Goal: Information Seeking & Learning: Learn about a topic

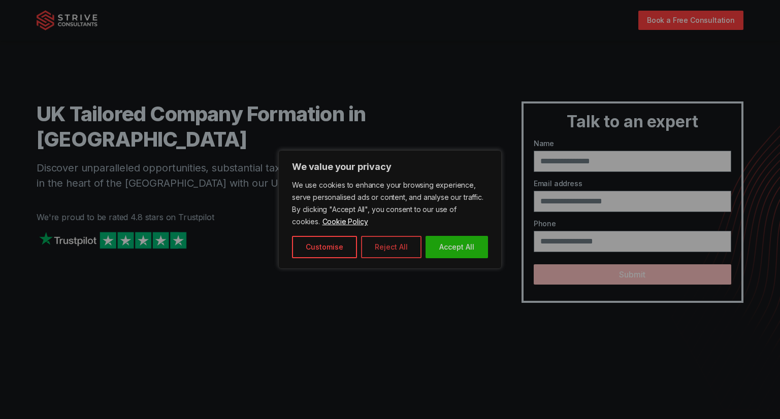
click at [380, 246] on button "Reject All" at bounding box center [391, 247] width 60 height 22
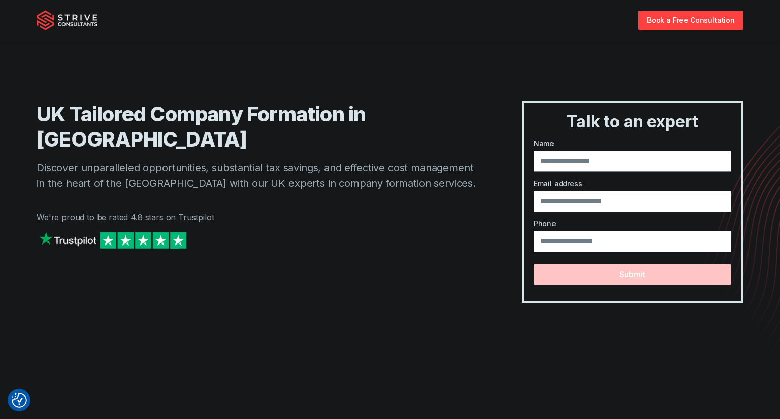
click at [161, 160] on p "Discover unparalleled opportunities, substantial tax savings, and effective cos…" at bounding box center [259, 175] width 444 height 30
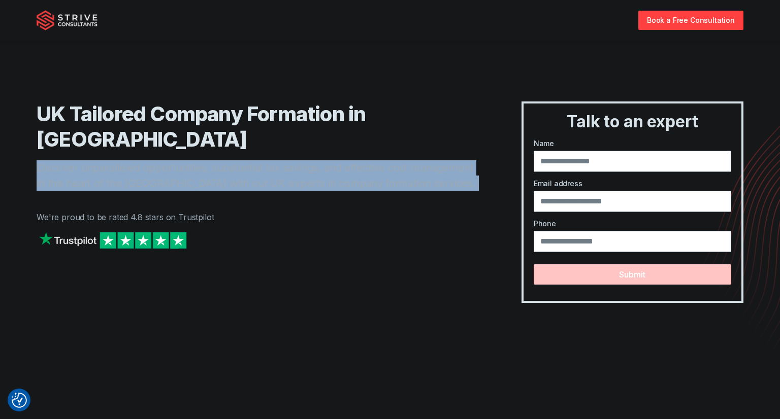
click at [161, 160] on p "Discover unparalleled opportunities, substantial tax savings, and effective cos…" at bounding box center [259, 175] width 444 height 30
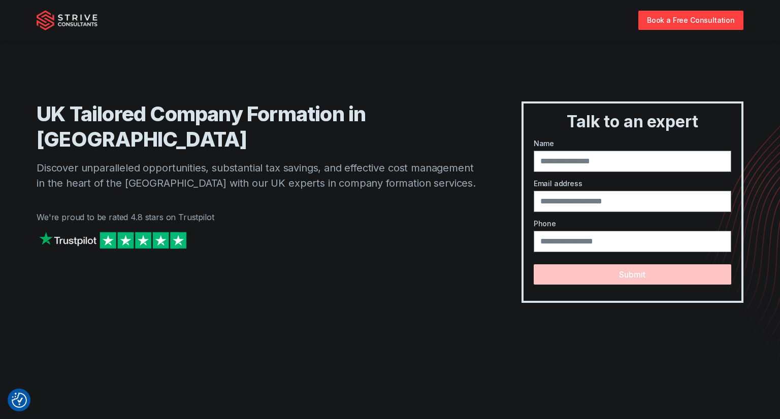
click at [161, 160] on p "Discover unparalleled opportunities, substantial tax savings, and effective cos…" at bounding box center [259, 175] width 444 height 30
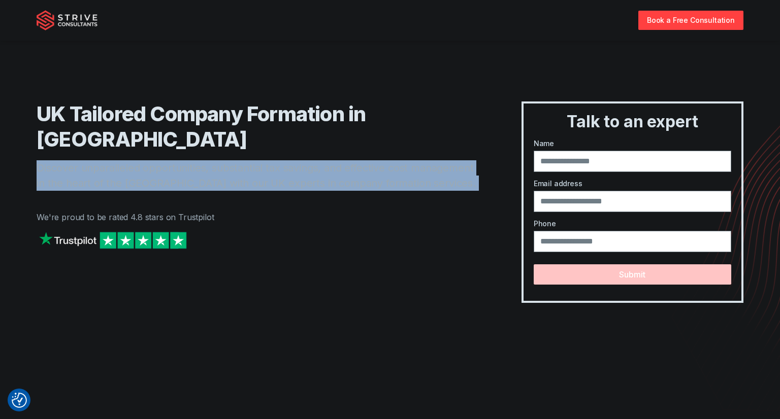
click at [161, 160] on p "Discover unparalleled opportunities, substantial tax savings, and effective cos…" at bounding box center [259, 175] width 444 height 30
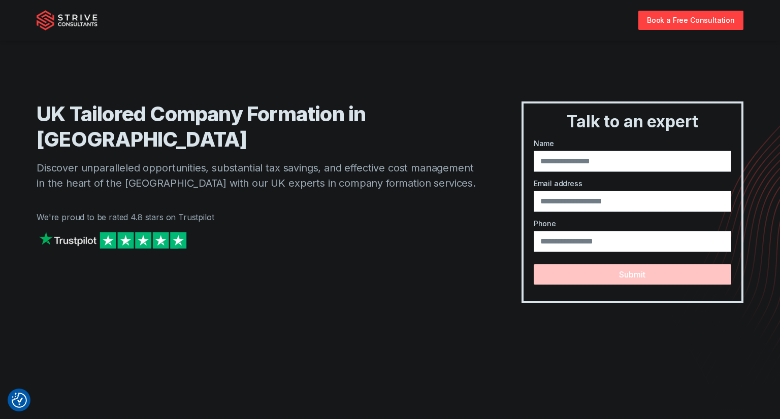
click at [161, 160] on p "Discover unparalleled opportunities, substantial tax savings, and effective cos…" at bounding box center [259, 175] width 444 height 30
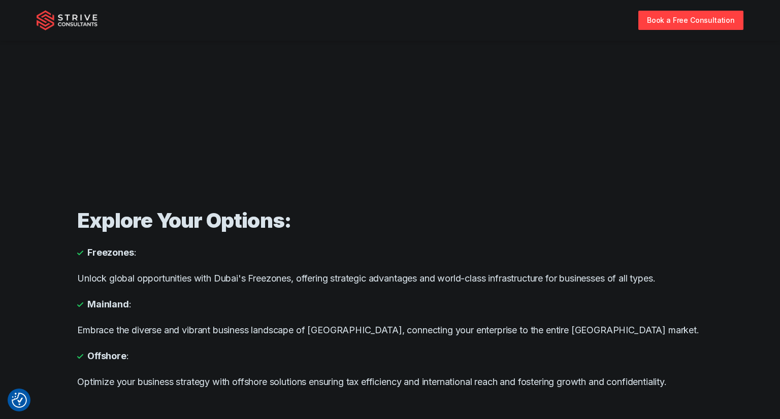
scroll to position [529, 0]
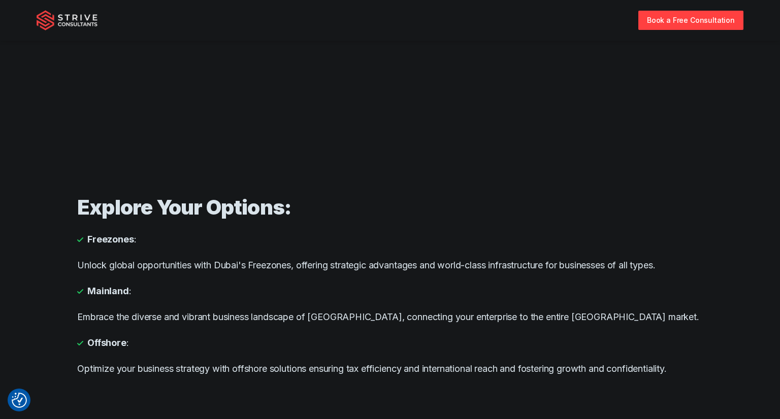
click at [174, 263] on p "Unlock global opportunities with Dubai's Freezones, offering strategic advantag…" at bounding box center [389, 265] width 625 height 14
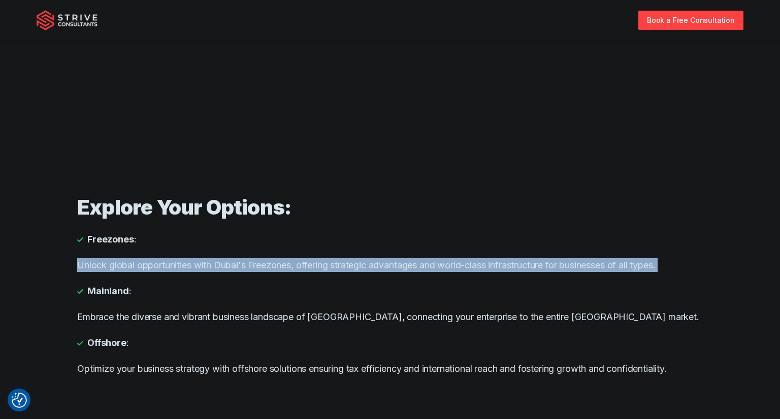
click at [174, 263] on p "Unlock global opportunities with Dubai's Freezones, offering strategic advantag…" at bounding box center [389, 265] width 625 height 14
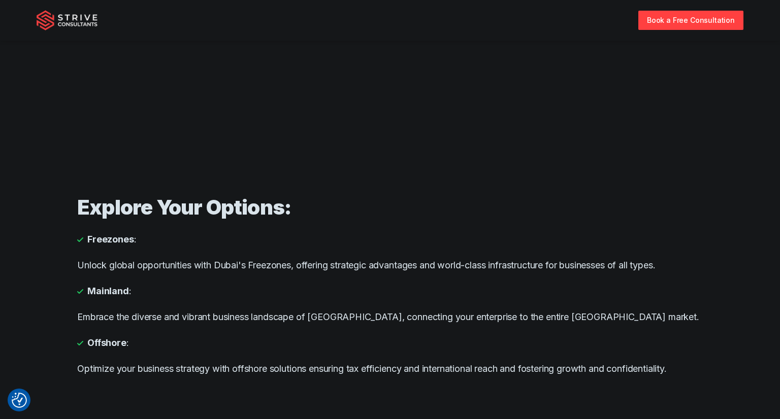
click at [174, 263] on p "Unlock global opportunities with Dubai's Freezones, offering strategic advantag…" at bounding box center [389, 265] width 625 height 14
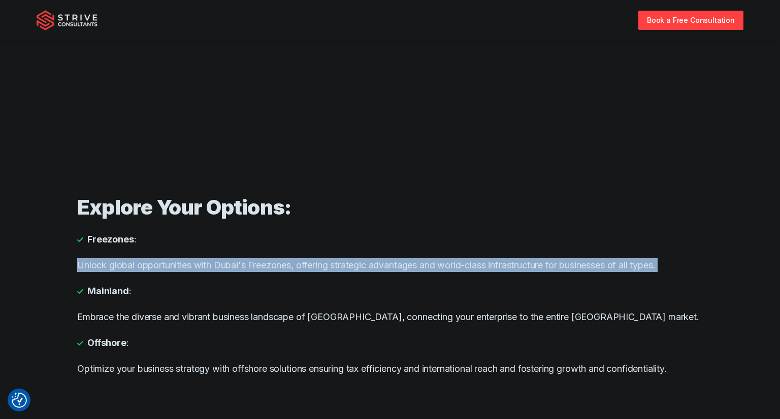
click at [174, 263] on p "Unlock global opportunities with Dubai's Freezones, offering strategic advantag…" at bounding box center [389, 265] width 625 height 14
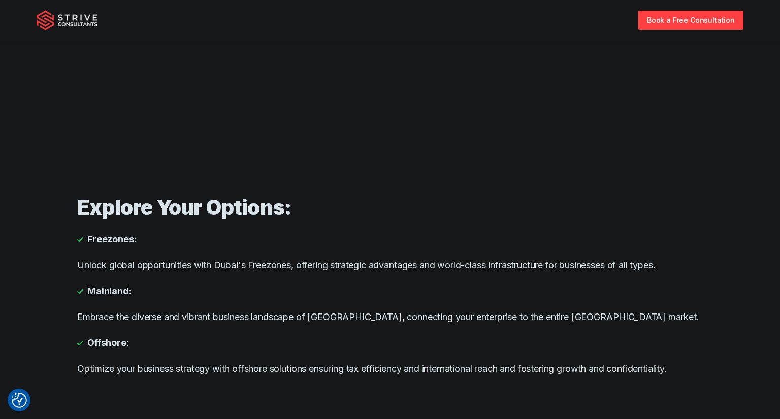
click at [174, 263] on p "Unlock global opportunities with Dubai's Freezones, offering strategic advantag…" at bounding box center [389, 265] width 625 height 14
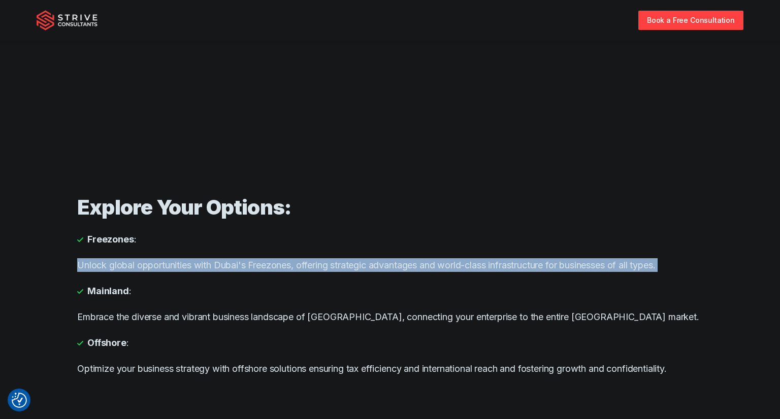
click at [145, 308] on div "Explore Your Options: Freezones : Unlock global opportunities with Dubai's Free…" at bounding box center [389, 285] width 625 height 225
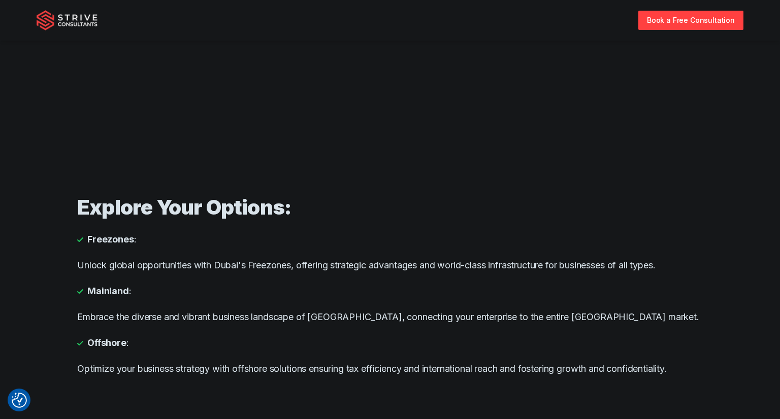
click at [145, 308] on div "Explore Your Options: Freezones : Unlock global opportunities with Dubai's Free…" at bounding box center [389, 285] width 625 height 225
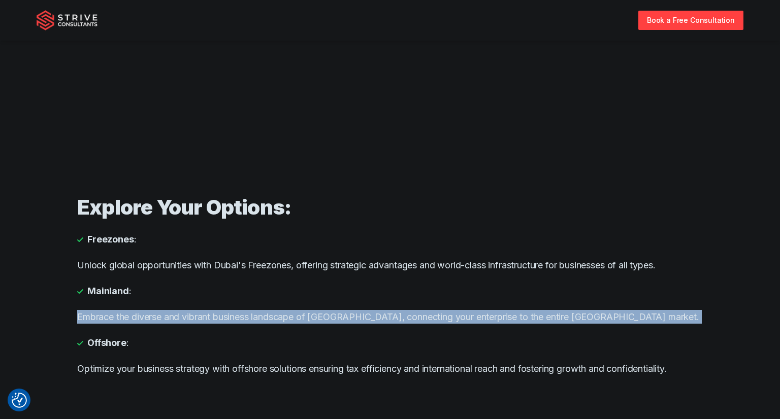
click at [361, 313] on p "Embrace the diverse and vibrant business landscape of [GEOGRAPHIC_DATA], connec…" at bounding box center [389, 317] width 625 height 14
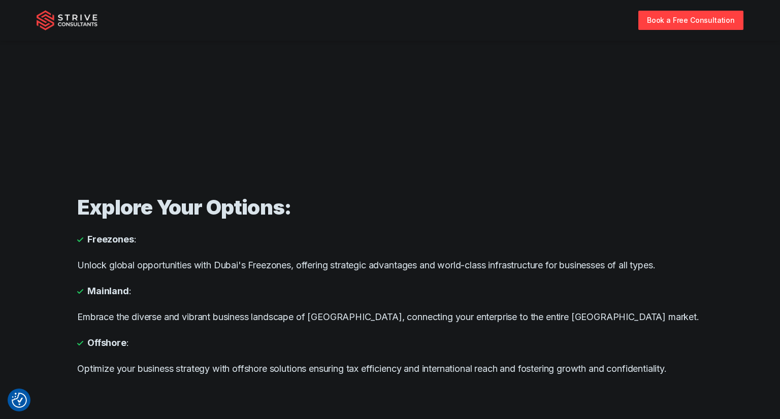
click at [361, 313] on p "Embrace the diverse and vibrant business landscape of [GEOGRAPHIC_DATA], connec…" at bounding box center [389, 317] width 625 height 14
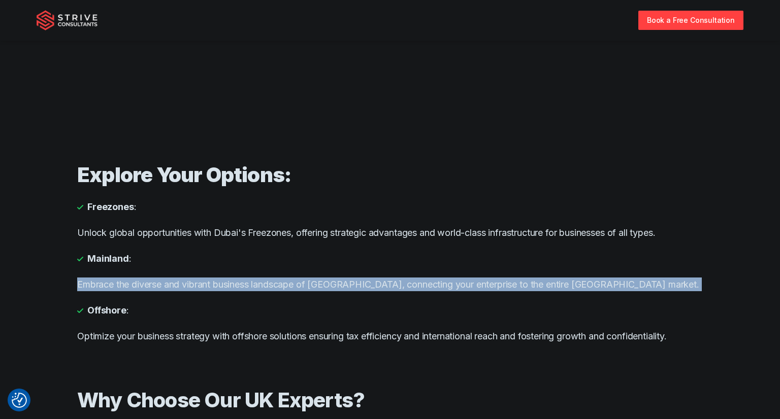
scroll to position [562, 0]
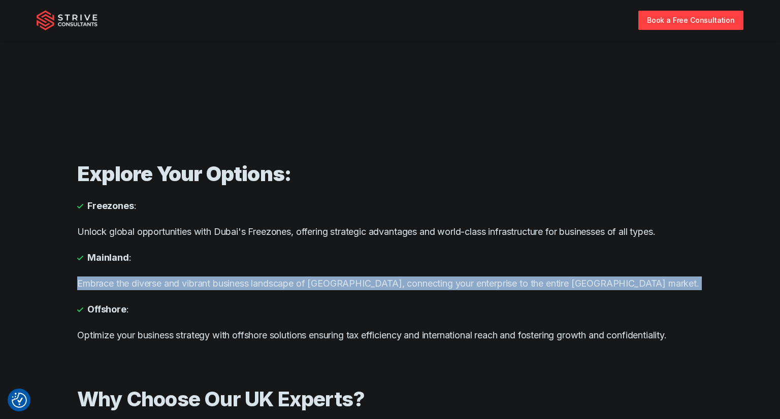
click at [382, 341] on p "Optimize your business strategy with offshore solutions ensuring tax efficiency…" at bounding box center [389, 335] width 625 height 14
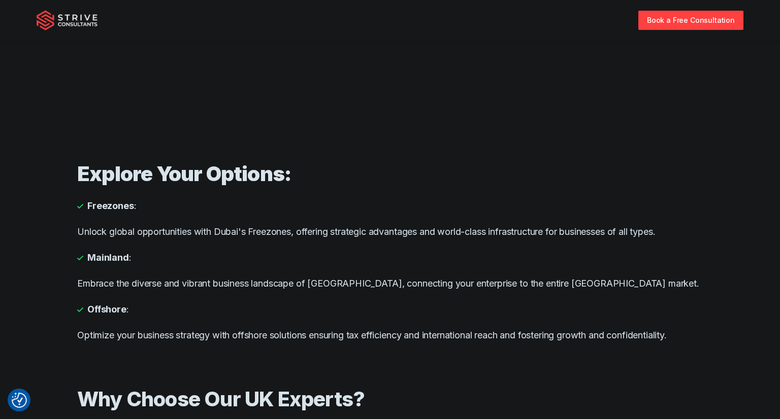
click at [382, 341] on p "Optimize your business strategy with offshore solutions ensuring tax efficiency…" at bounding box center [389, 335] width 625 height 14
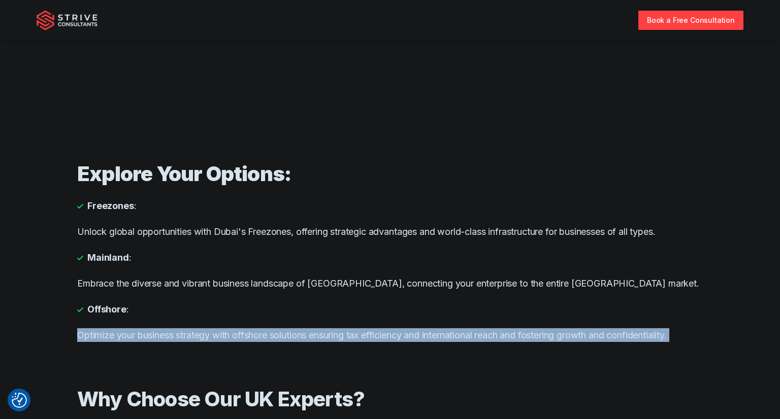
click at [588, 329] on p "Optimize your business strategy with offshore solutions ensuring tax efficiency…" at bounding box center [389, 335] width 625 height 14
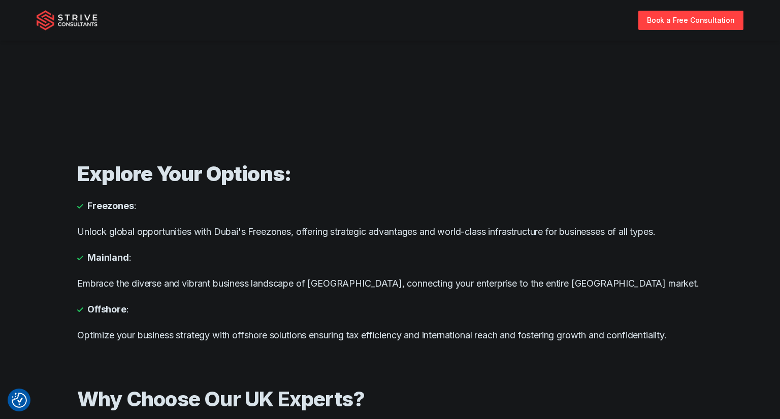
click at [588, 329] on p "Optimize your business strategy with offshore solutions ensuring tax efficiency…" at bounding box center [389, 335] width 625 height 14
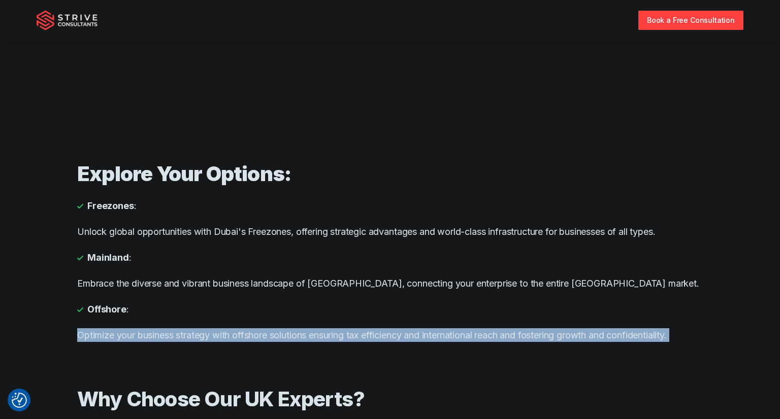
click at [318, 328] on p "Optimize your business strategy with offshore solutions ensuring tax efficiency…" at bounding box center [389, 335] width 625 height 14
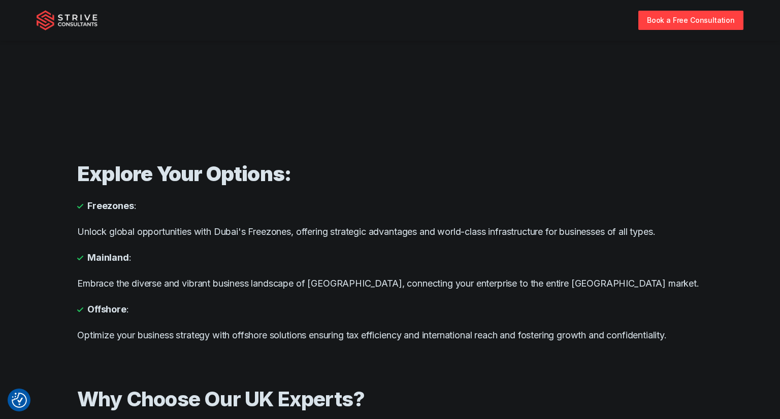
click at [318, 328] on p "Optimize your business strategy with offshore solutions ensuring tax efficiency…" at bounding box center [389, 335] width 625 height 14
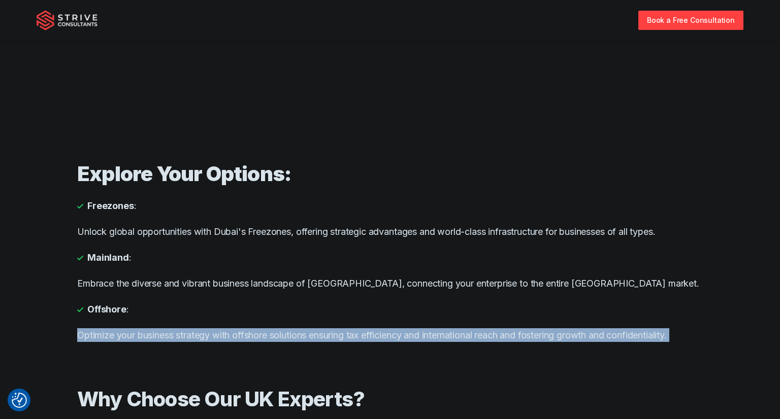
click at [318, 328] on p "Optimize your business strategy with offshore solutions ensuring tax efficiency…" at bounding box center [389, 335] width 625 height 14
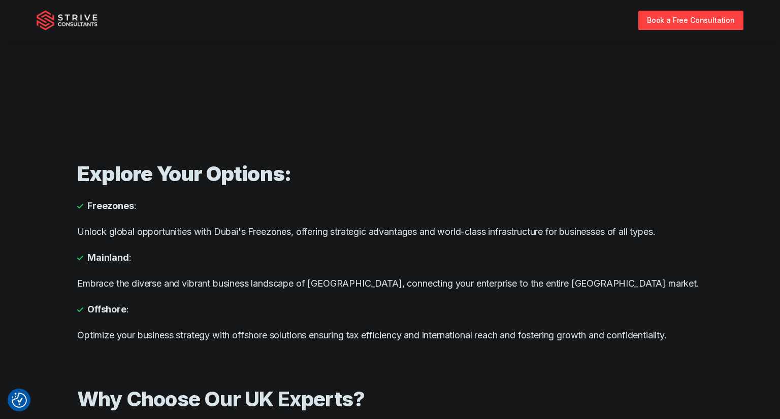
click at [318, 328] on p "Optimize your business strategy with offshore solutions ensuring tax efficiency…" at bounding box center [389, 335] width 625 height 14
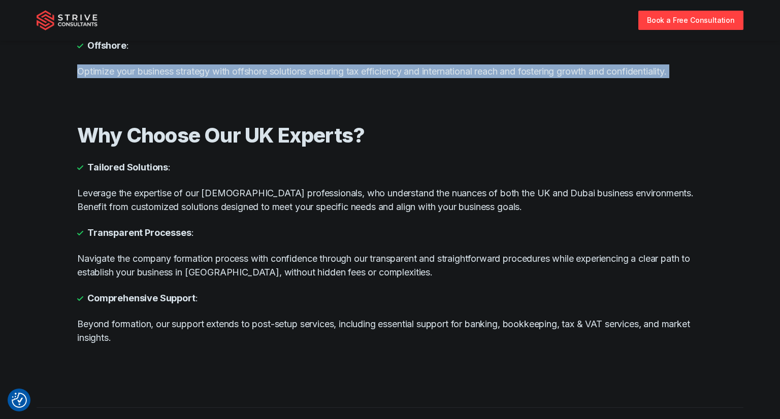
scroll to position [827, 0]
